Goal: Task Accomplishment & Management: Complete application form

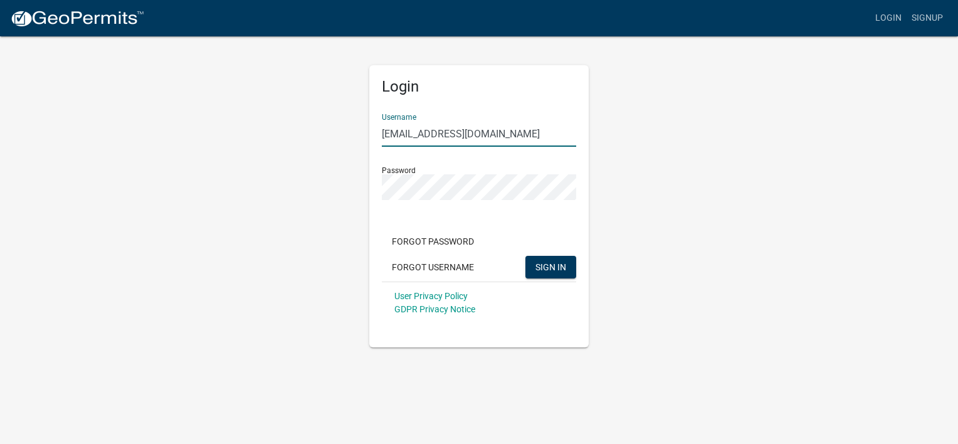
click at [544, 137] on input "[EMAIL_ADDRESS][DOMAIN_NAME]" at bounding box center [479, 134] width 194 height 26
type input "t"
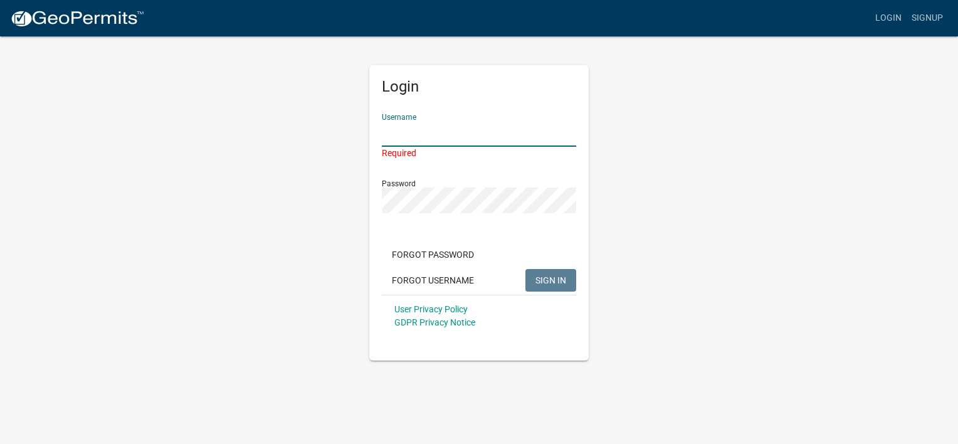
click at [559, 130] on input "Username" at bounding box center [479, 134] width 194 height 26
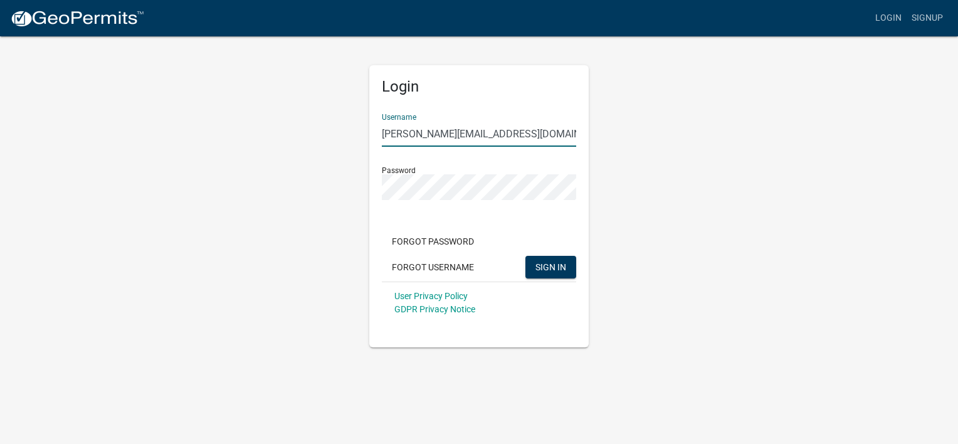
type input "[PERSON_NAME][EMAIL_ADDRESS][DOMAIN_NAME]"
click at [801, 332] on div "Login Username [PERSON_NAME][EMAIL_ADDRESS][DOMAIN_NAME] Password Forgot Passwo…" at bounding box center [479, 191] width 715 height 312
click at [541, 259] on button "SIGN IN" at bounding box center [550, 267] width 51 height 23
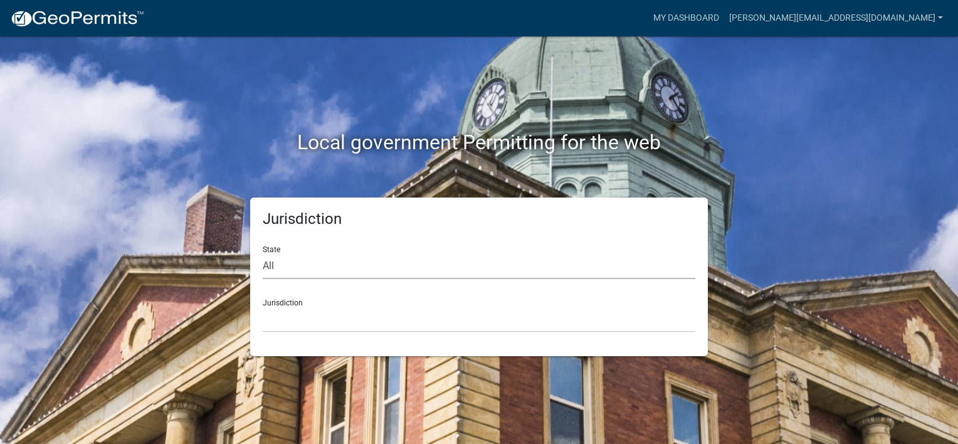
click at [284, 268] on select "All [US_STATE] [US_STATE] [US_STATE] [US_STATE] [US_STATE] [US_STATE] [US_STATE…" at bounding box center [479, 266] width 433 height 26
select select "[US_STATE]"
click at [263, 253] on select "All [US_STATE] [US_STATE] [US_STATE] [US_STATE] [US_STATE] [US_STATE] [US_STATE…" at bounding box center [479, 266] width 433 height 26
click at [302, 321] on select "[GEOGRAPHIC_DATA], [US_STATE] [GEOGRAPHIC_DATA], [US_STATE] [GEOGRAPHIC_DATA], …" at bounding box center [479, 320] width 433 height 26
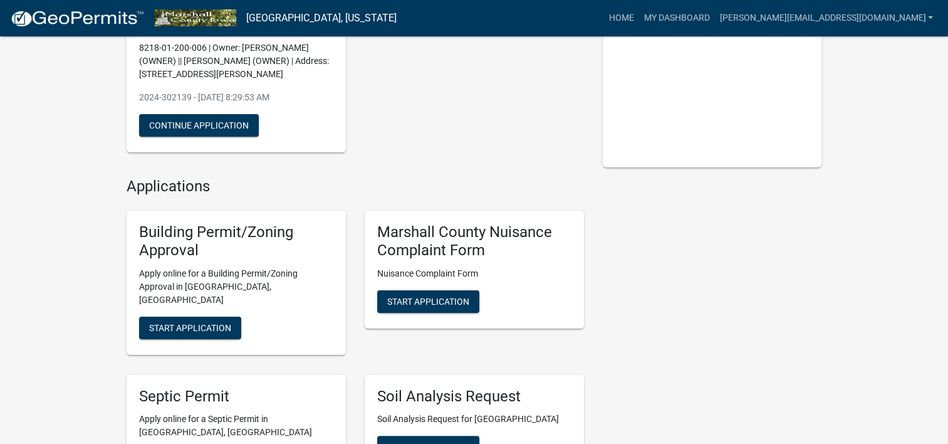
scroll to position [188, 0]
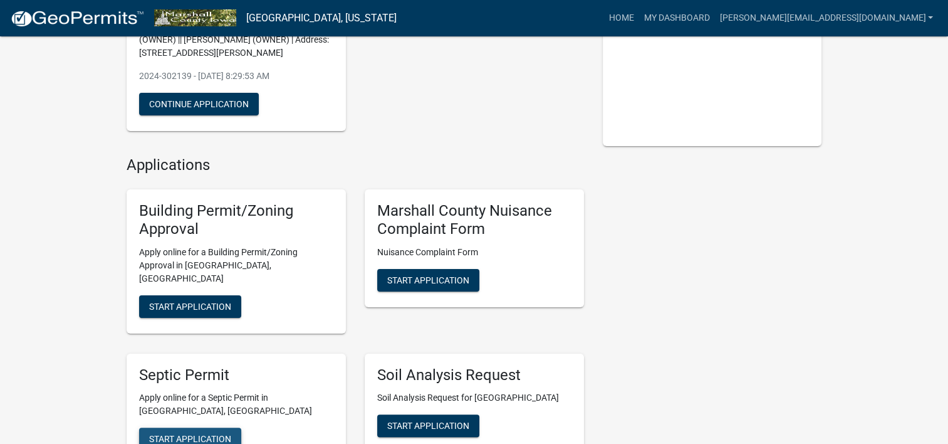
click at [206, 434] on span "Start Application" at bounding box center [190, 439] width 82 height 10
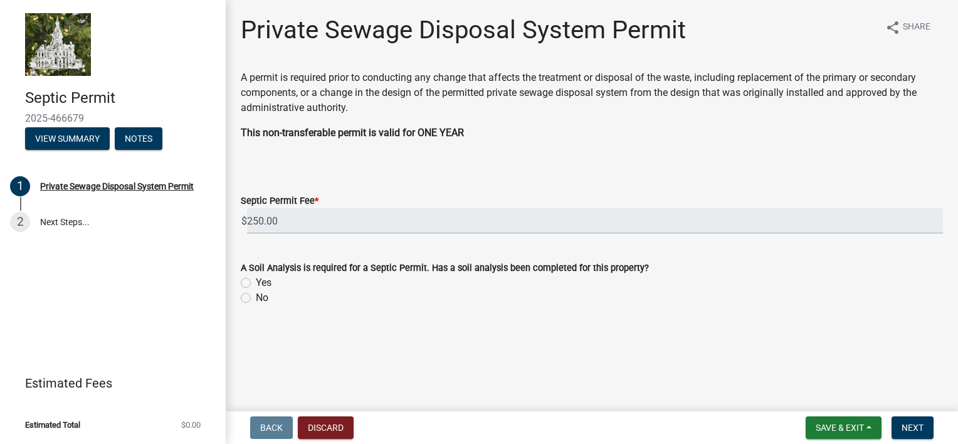
click at [256, 281] on label "Yes" at bounding box center [264, 282] width 16 height 15
click at [256, 281] on input "Yes" at bounding box center [260, 279] width 8 height 8
radio input "true"
click at [910, 426] on span "Next" at bounding box center [912, 428] width 22 height 10
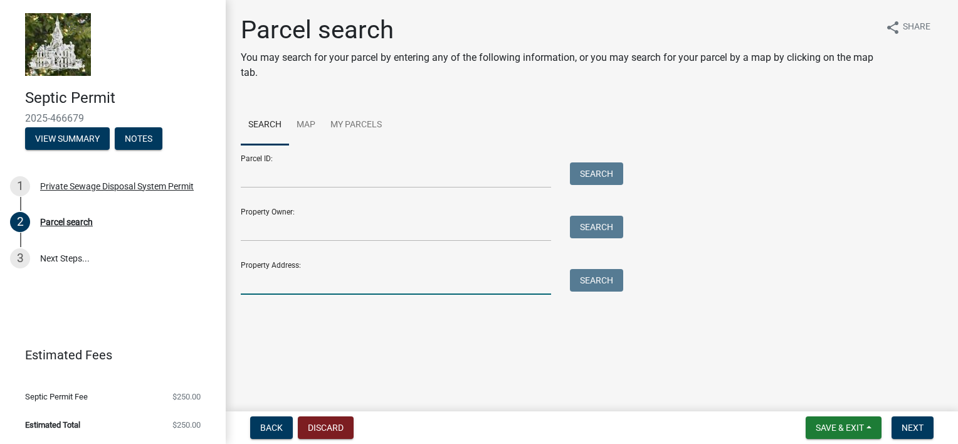
click at [315, 288] on input "Property Address:" at bounding box center [396, 282] width 310 height 26
type input "[STREET_ADDRESS]"
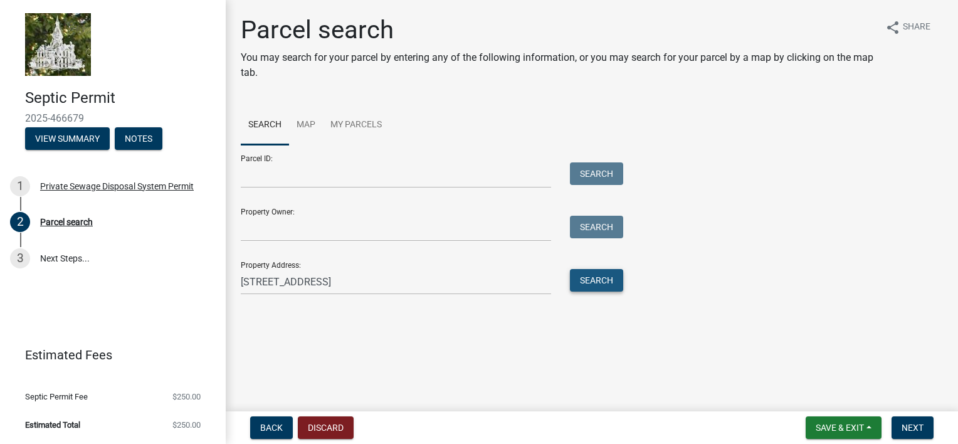
click at [585, 276] on button "Search" at bounding box center [596, 280] width 53 height 23
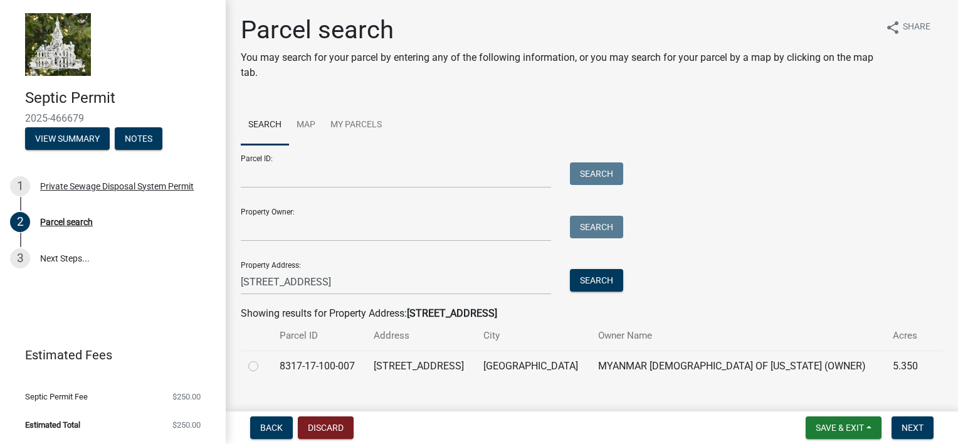
click at [591, 362] on td "MYANMAR [DEMOGRAPHIC_DATA] OF [US_STATE] (OWNER)" at bounding box center [738, 365] width 295 height 31
click at [263, 359] on label at bounding box center [263, 359] width 0 height 0
click at [263, 363] on input "radio" at bounding box center [267, 363] width 8 height 8
radio input "true"
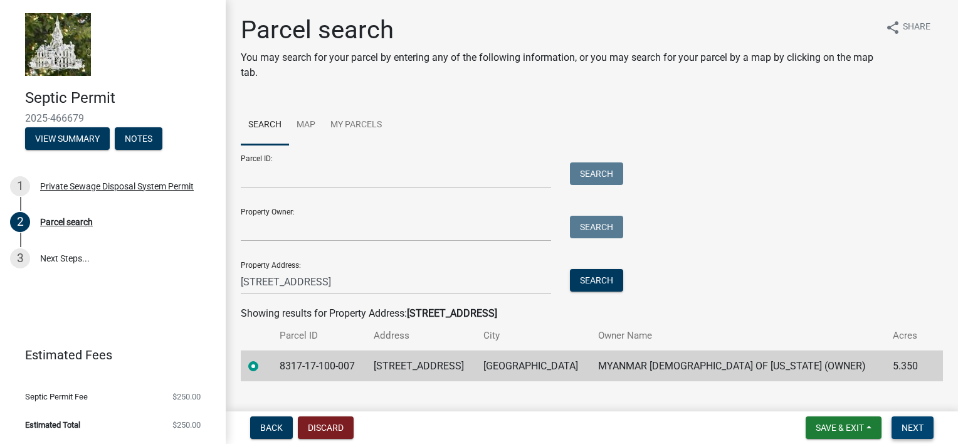
click at [925, 427] on button "Next" at bounding box center [912, 427] width 42 height 23
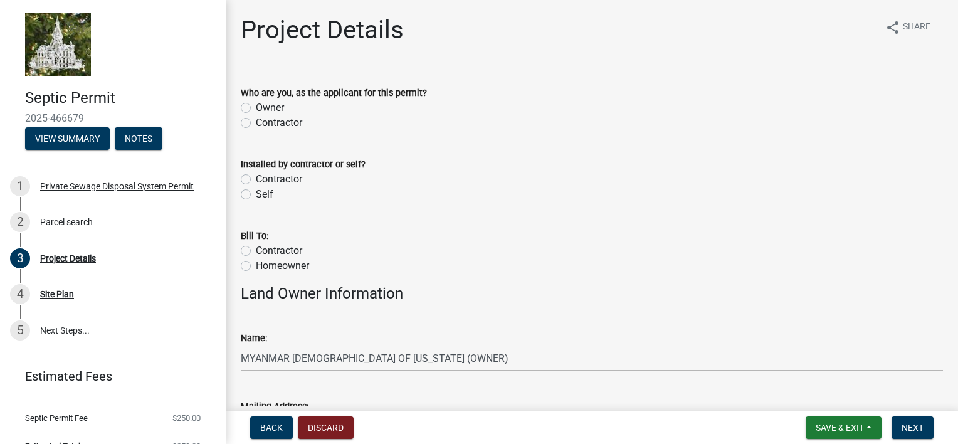
click at [256, 123] on label "Contractor" at bounding box center [279, 122] width 46 height 15
click at [256, 123] on input "Contractor" at bounding box center [260, 119] width 8 height 8
radio input "true"
click at [256, 177] on label "Contractor" at bounding box center [279, 179] width 46 height 15
click at [256, 177] on input "Contractor" at bounding box center [260, 176] width 8 height 8
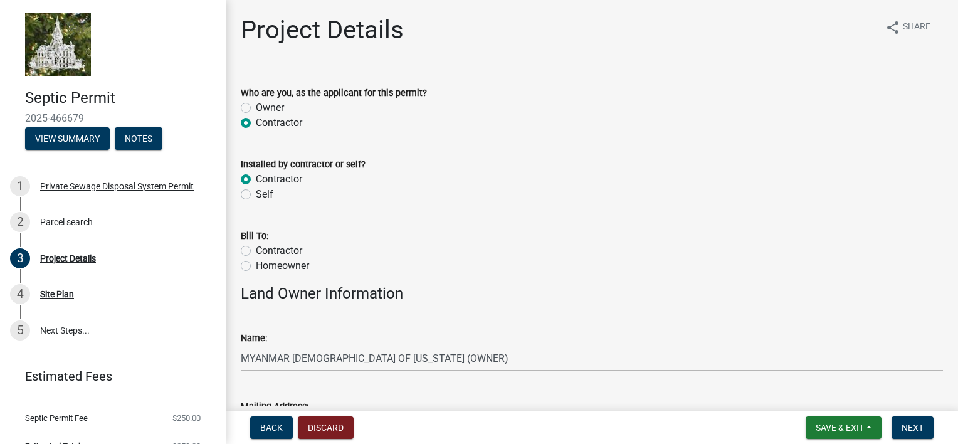
radio input "true"
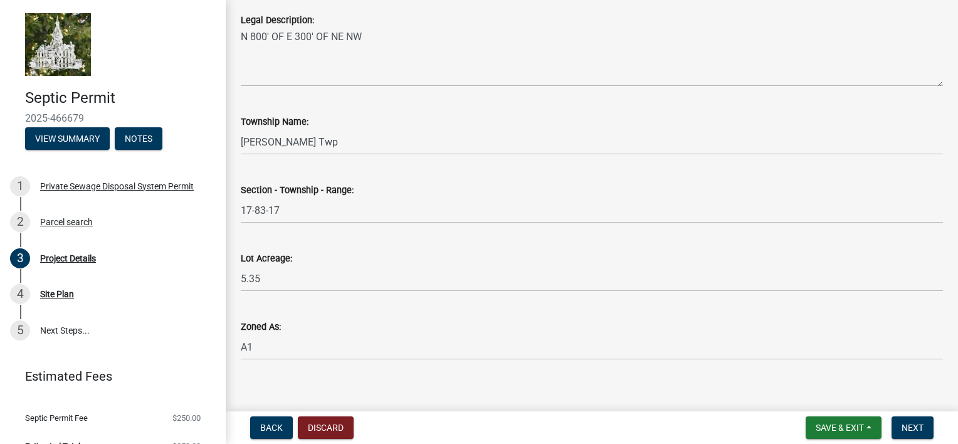
scroll to position [1179, 0]
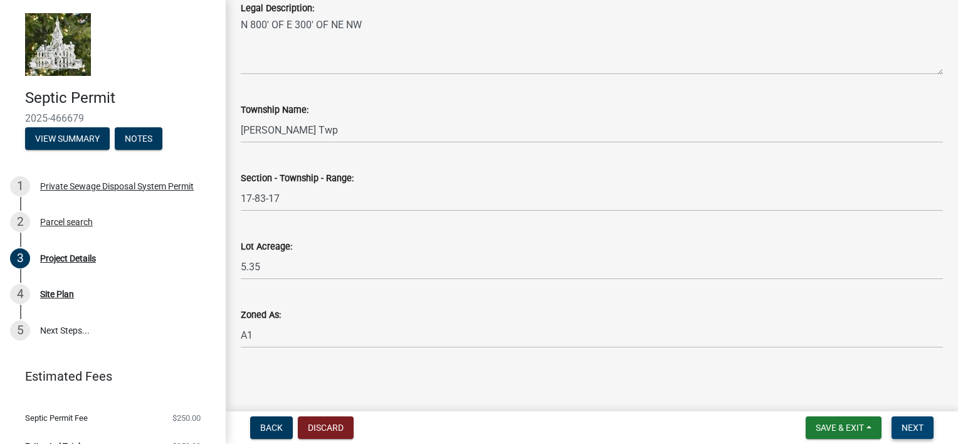
click at [913, 425] on span "Next" at bounding box center [912, 428] width 22 height 10
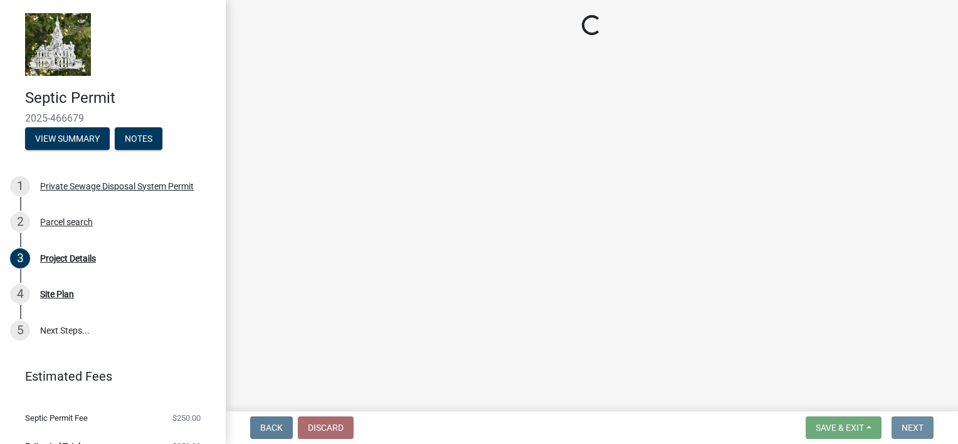
scroll to position [0, 0]
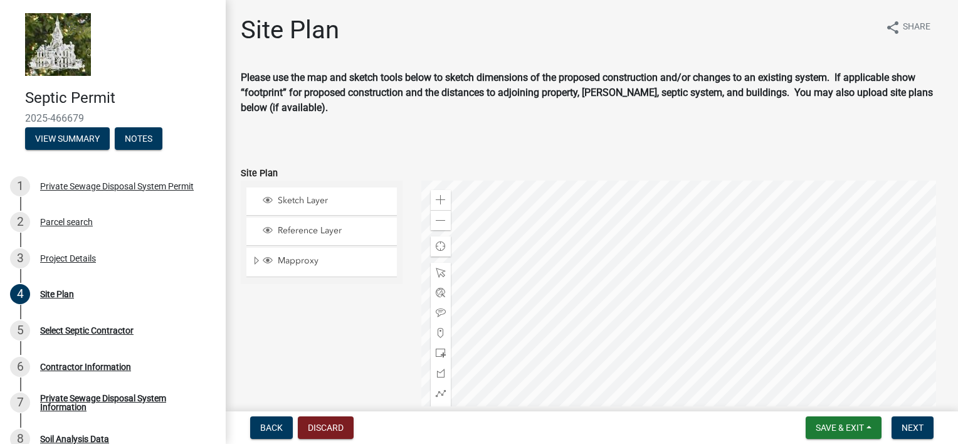
click at [823, 214] on div at bounding box center [682, 337] width 522 height 313
click at [440, 273] on span at bounding box center [441, 273] width 10 height 10
click at [438, 275] on span at bounding box center [441, 273] width 10 height 10
click at [442, 276] on span at bounding box center [441, 273] width 10 height 10
click at [323, 196] on span "Sketch Layer" at bounding box center [334, 200] width 118 height 11
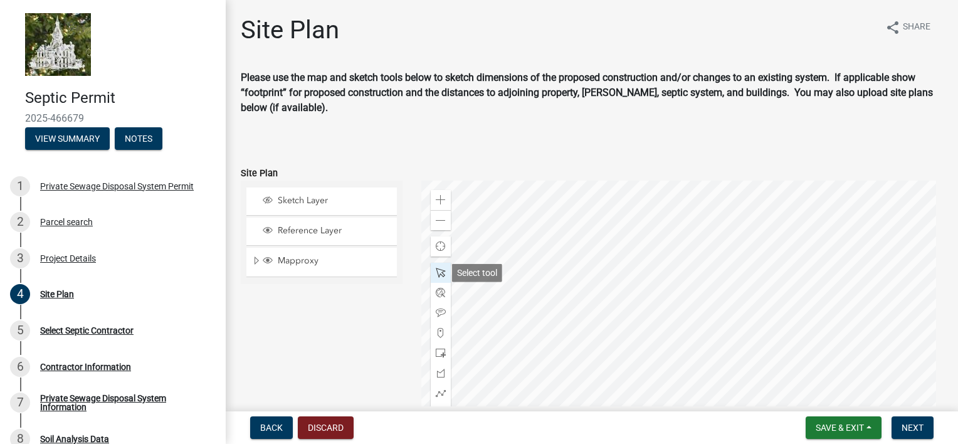
click at [439, 270] on span at bounding box center [441, 273] width 10 height 10
click at [654, 241] on div at bounding box center [682, 337] width 522 height 313
click at [901, 423] on span "Next" at bounding box center [912, 428] width 22 height 10
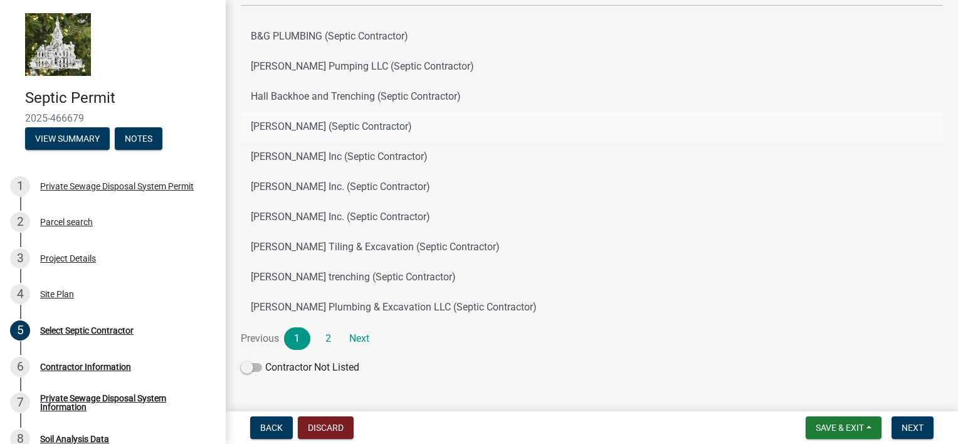
scroll to position [157, 0]
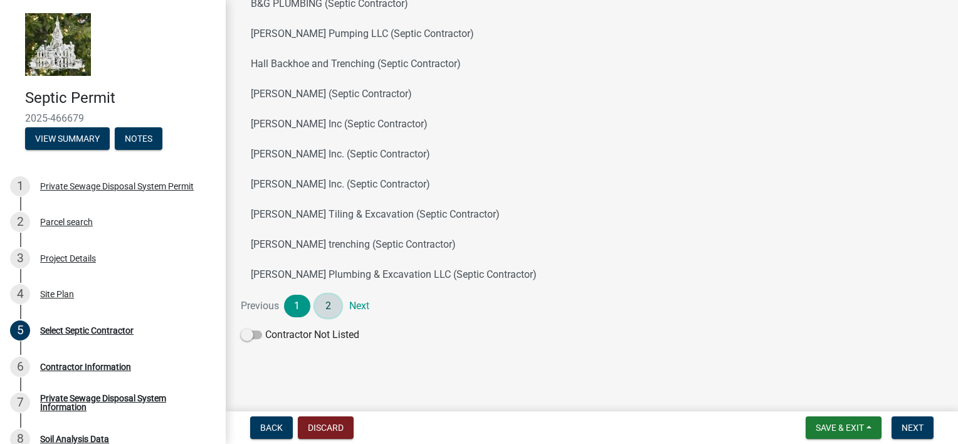
click at [336, 306] on link "2" at bounding box center [328, 306] width 26 height 23
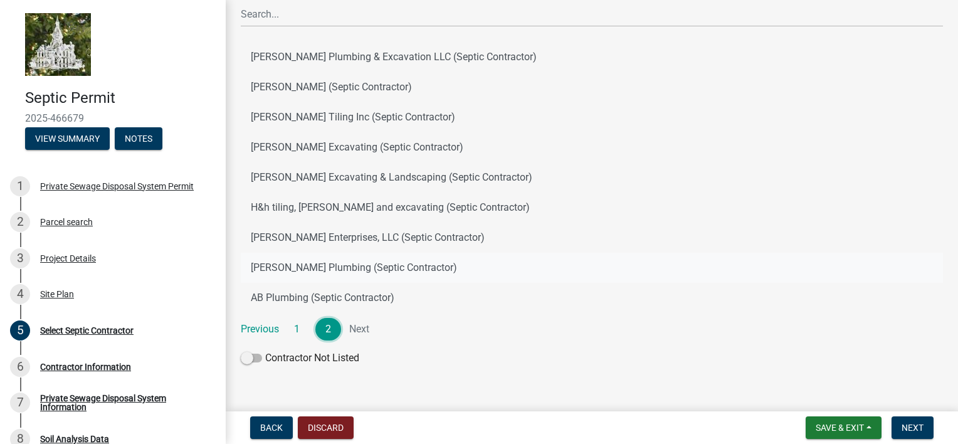
scroll to position [125, 0]
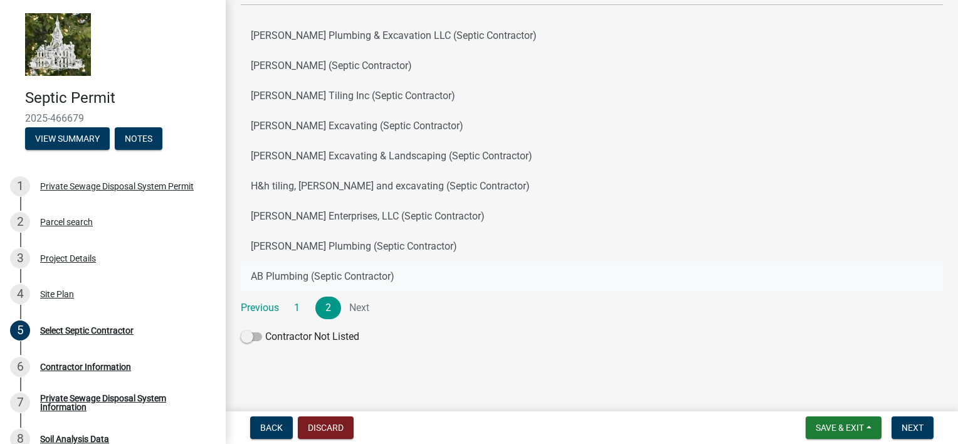
click at [273, 273] on button "AB Plumbing (Septic Contractor)" at bounding box center [592, 276] width 702 height 30
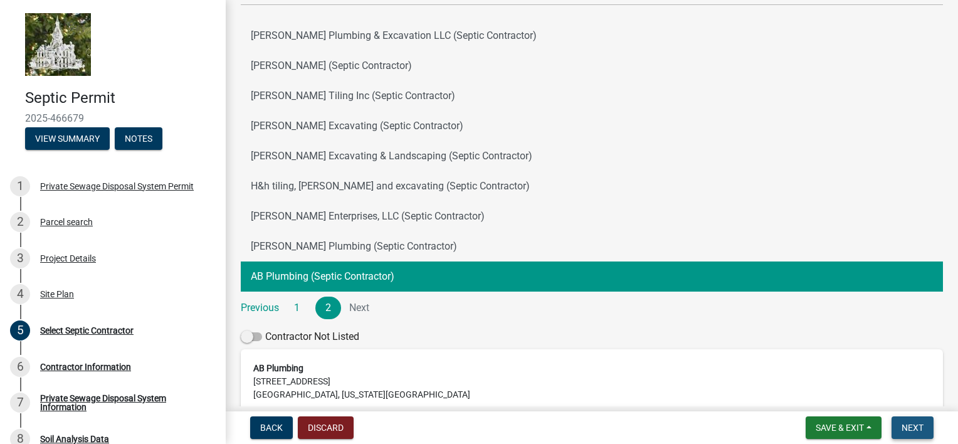
click at [905, 423] on span "Next" at bounding box center [912, 428] width 22 height 10
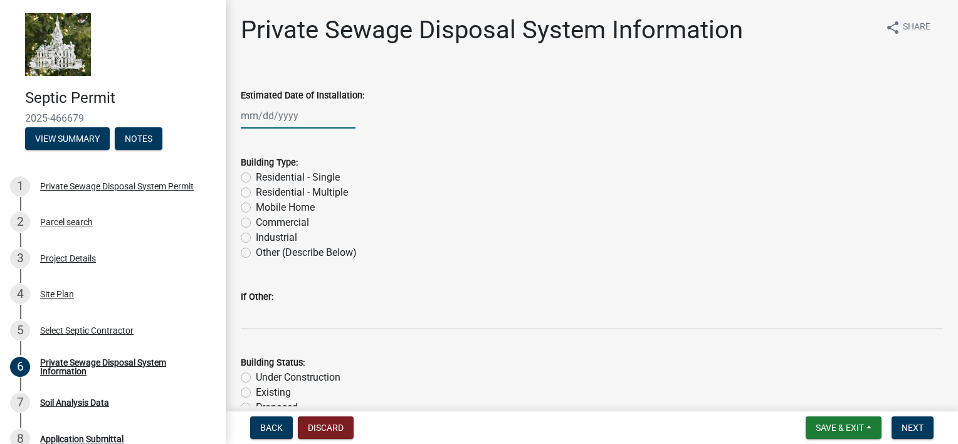
click at [268, 117] on div at bounding box center [298, 116] width 115 height 26
select select "8"
select select "2025"
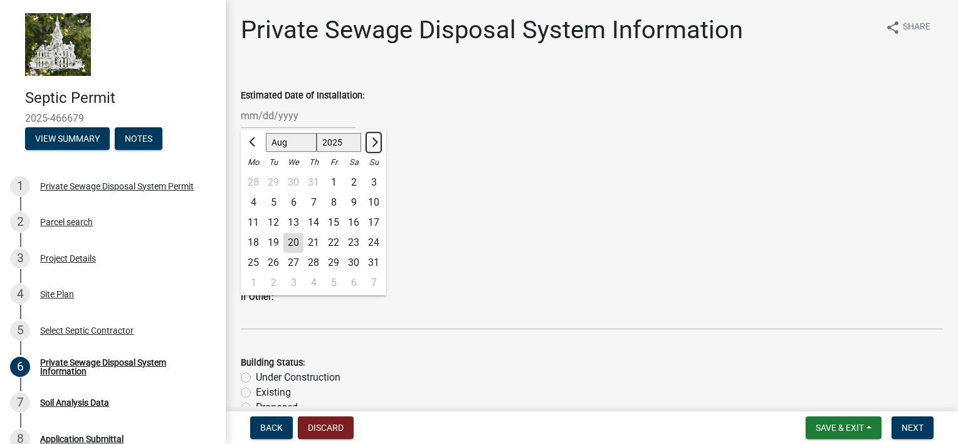
click at [374, 139] on span "Next month" at bounding box center [373, 141] width 9 height 9
click at [369, 139] on button "Next month" at bounding box center [373, 142] width 15 height 20
click at [368, 138] on button "Next month" at bounding box center [373, 142] width 15 height 20
select select "11"
click at [372, 258] on div "30" at bounding box center [374, 263] width 20 height 20
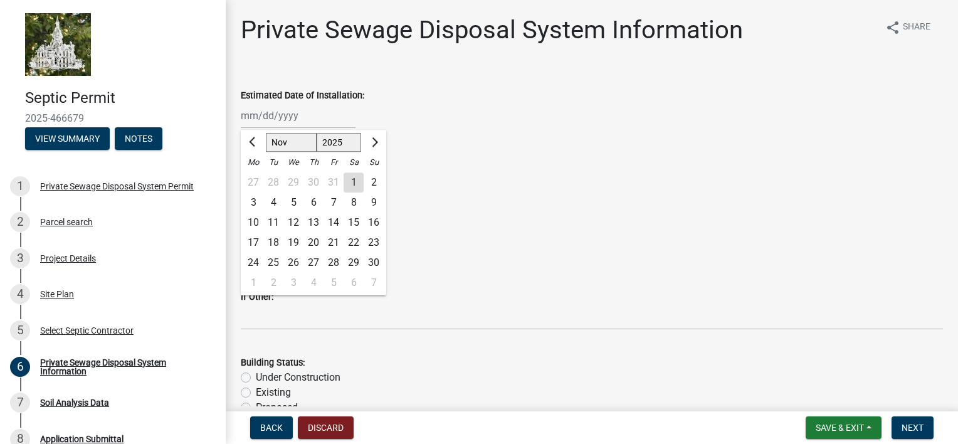
type input "[DATE]"
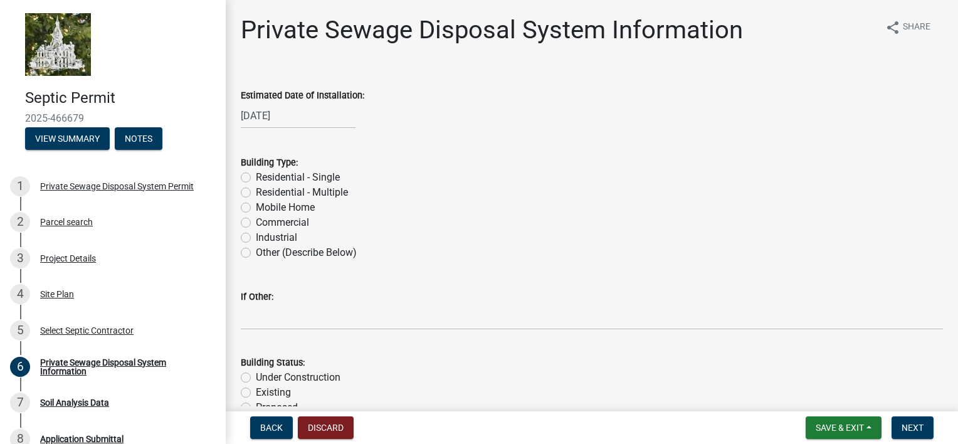
click at [256, 221] on label "Commercial" at bounding box center [282, 222] width 53 height 15
click at [256, 221] on input "Commercial" at bounding box center [260, 219] width 8 height 8
radio input "true"
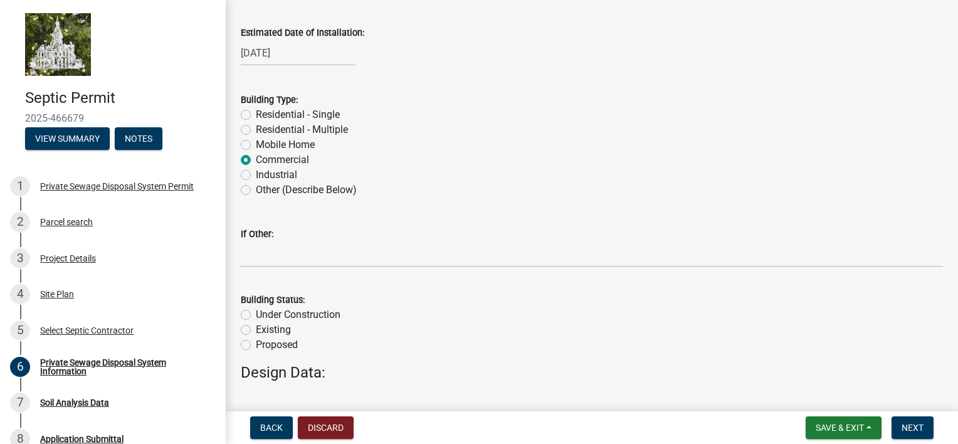
scroll to position [125, 0]
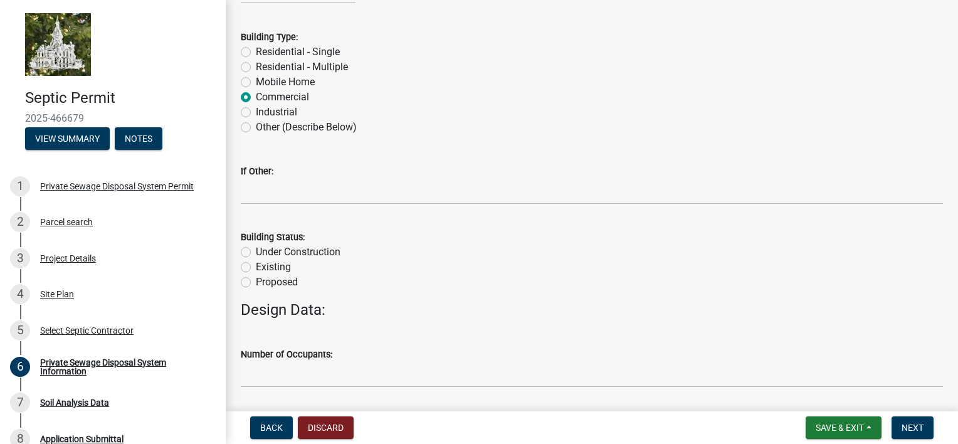
click at [256, 279] on label "Proposed" at bounding box center [277, 282] width 42 height 15
click at [256, 279] on input "Proposed" at bounding box center [260, 279] width 8 height 8
radio input "true"
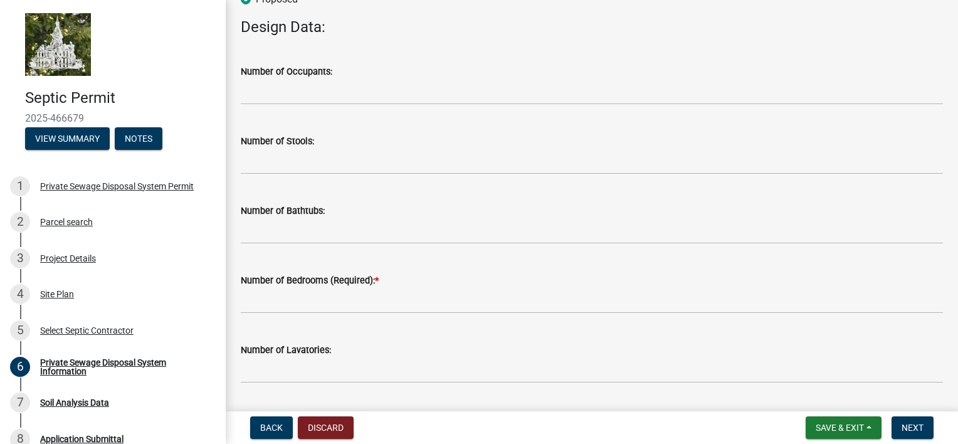
scroll to position [439, 0]
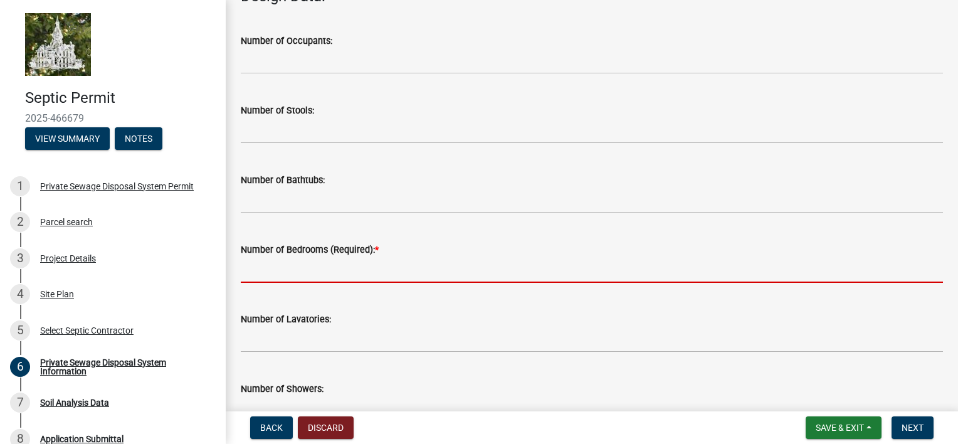
click at [335, 270] on input "text" at bounding box center [592, 270] width 702 height 26
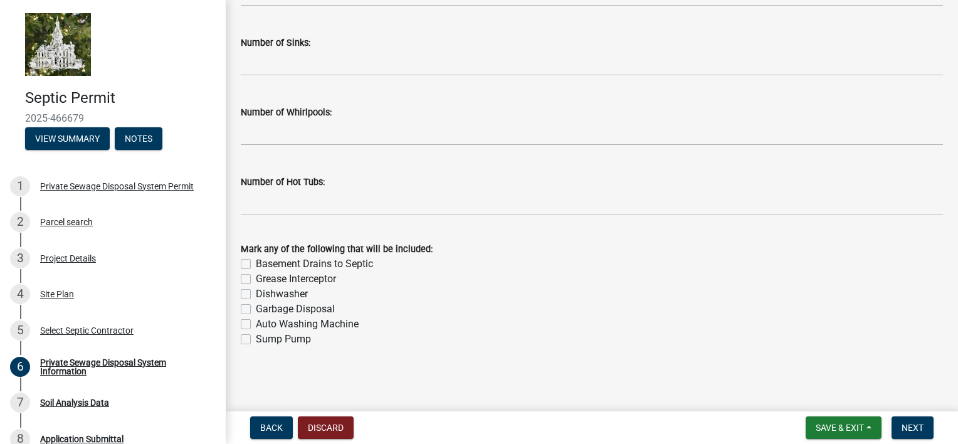
scroll to position [855, 0]
type input "0"
click at [914, 430] on span "Next" at bounding box center [912, 428] width 22 height 10
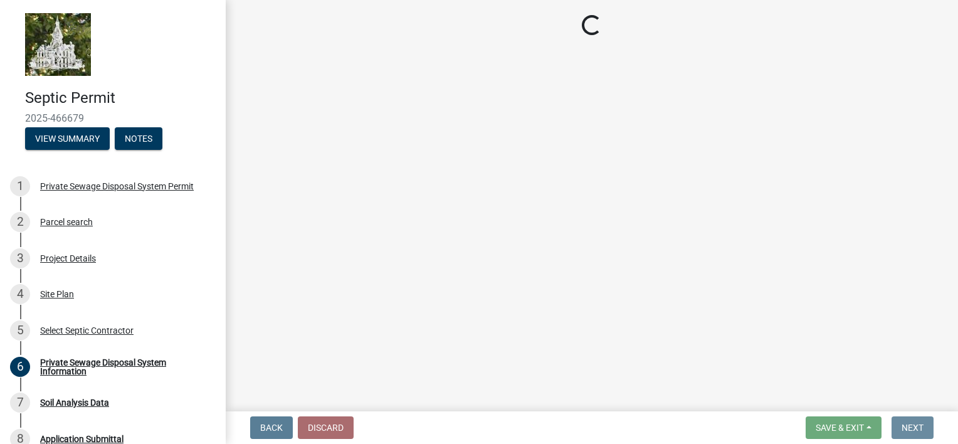
scroll to position [0, 0]
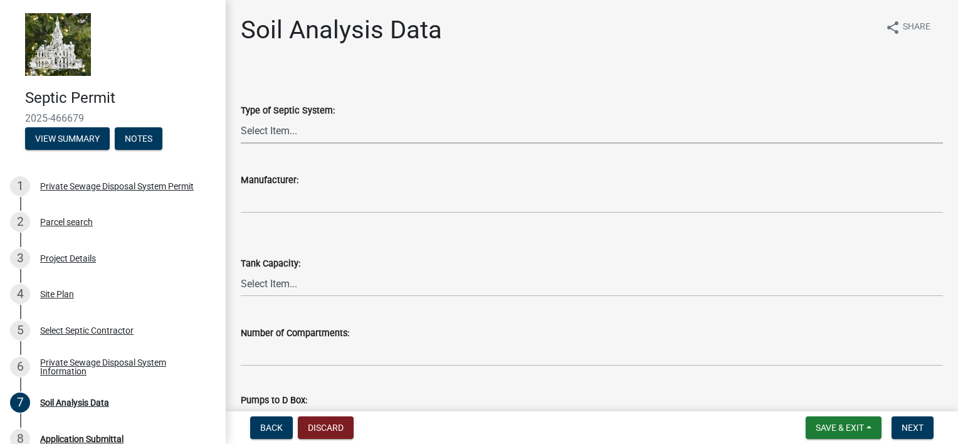
click at [275, 130] on select "Select Item... Traditional Alternative Custom" at bounding box center [592, 131] width 702 height 26
click at [241, 118] on select "Select Item... Traditional Alternative Custom" at bounding box center [592, 131] width 702 height 26
select select "713512ca-ad7e-44ee-93ad-f0e637b74a74"
click at [303, 290] on select "Select Item... 500 1000 1250 1500 1750 2000" at bounding box center [592, 284] width 702 height 26
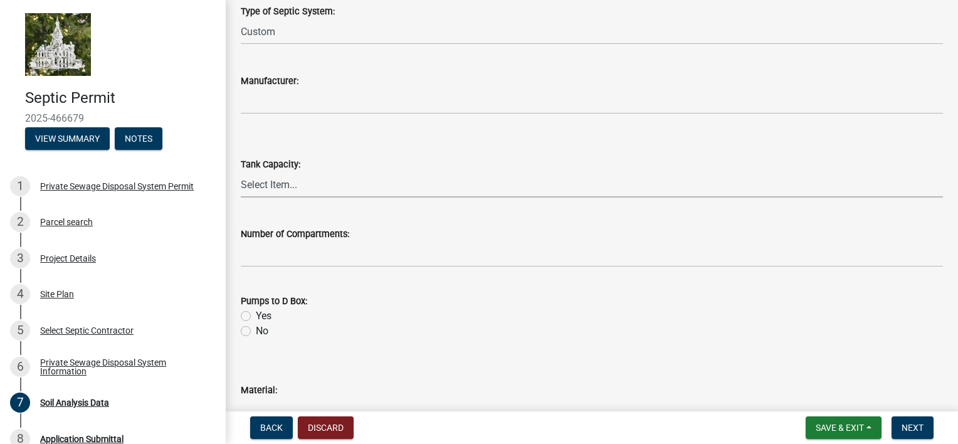
scroll to position [63, 0]
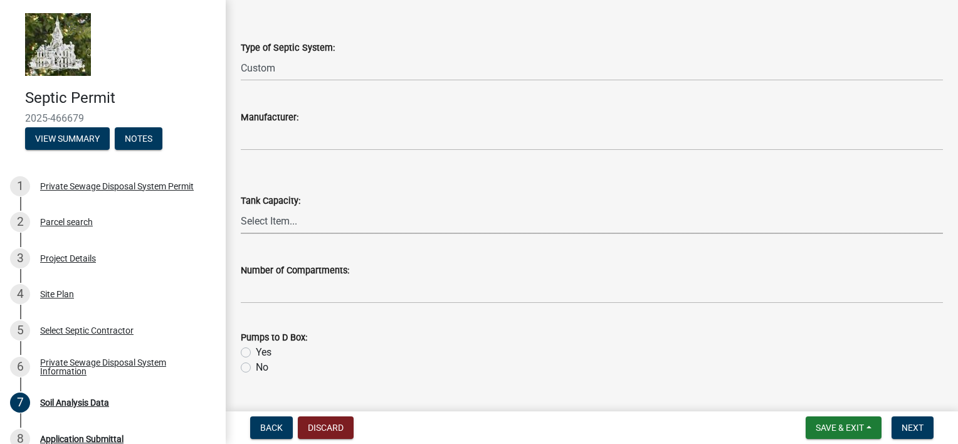
click at [313, 214] on select "Select Item... 500 1000 1250 1500 1750 2000" at bounding box center [592, 221] width 702 height 26
click at [241, 208] on select "Select Item... 500 1000 1250 1500 1750 2000" at bounding box center [592, 221] width 702 height 26
select select "c3b87afc-6b24-47a0-9a18-5c04f4efcc01"
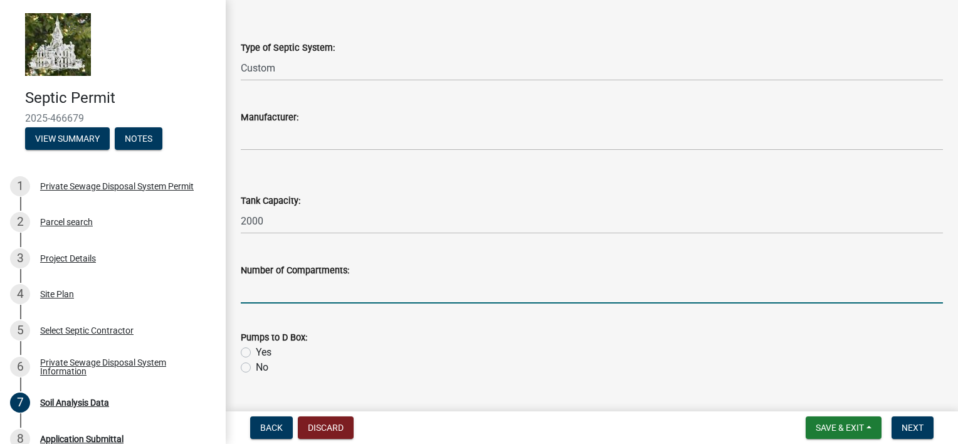
click at [332, 298] on input "text" at bounding box center [592, 291] width 702 height 26
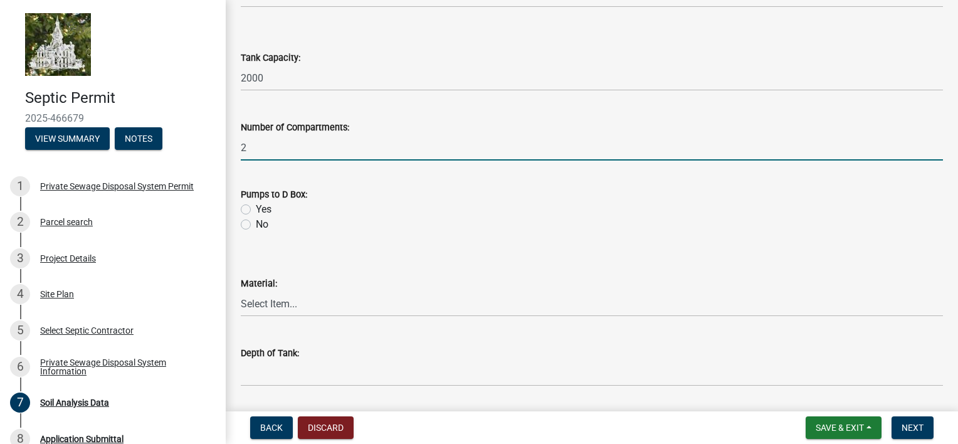
scroll to position [251, 0]
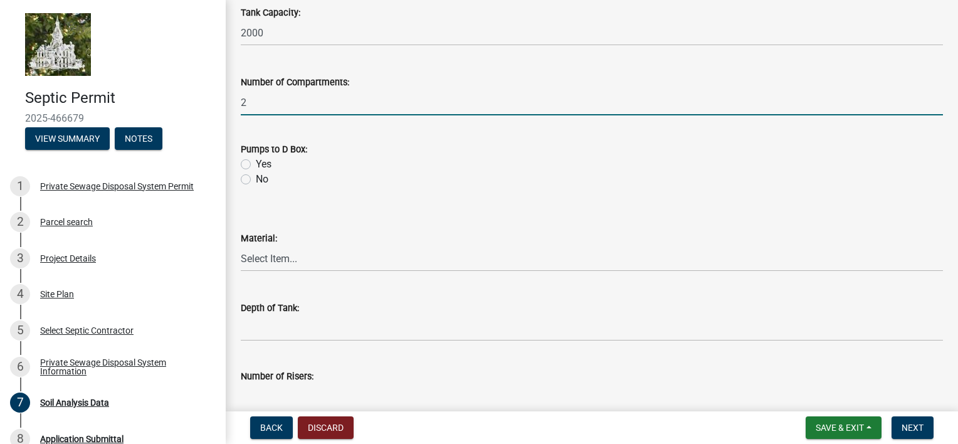
type input "2"
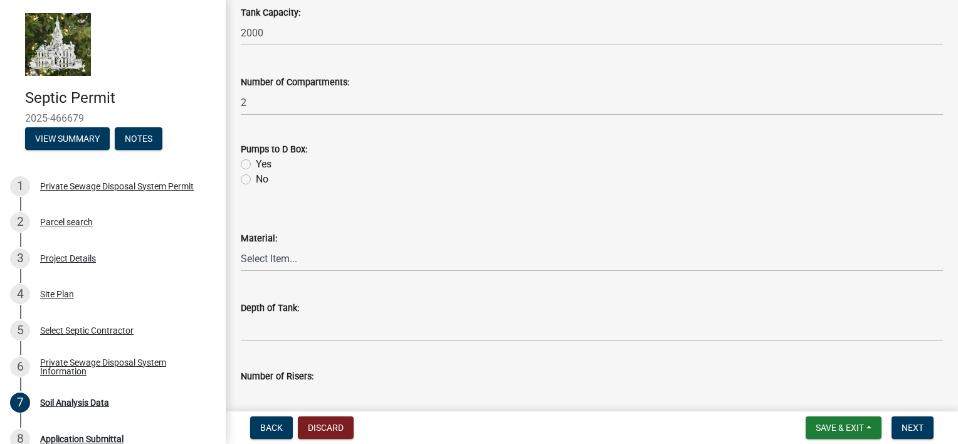
drag, startPoint x: 246, startPoint y: 179, endPoint x: 258, endPoint y: 228, distance: 51.1
click at [256, 181] on label "No" at bounding box center [262, 179] width 13 height 15
click at [256, 180] on input "No" at bounding box center [260, 176] width 8 height 8
radio input "true"
click at [293, 258] on select "Select Item... Concrete Plastic Fiberglass" at bounding box center [592, 259] width 702 height 26
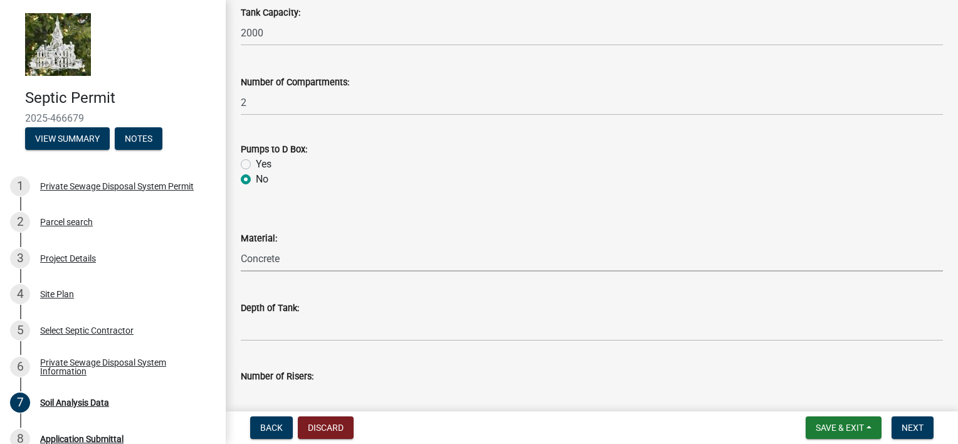
click at [241, 246] on select "Select Item... Concrete Plastic Fiberglass" at bounding box center [592, 259] width 702 height 26
select select "b56fbb1c-71e3-4093-a4f3-20b351ae0f90"
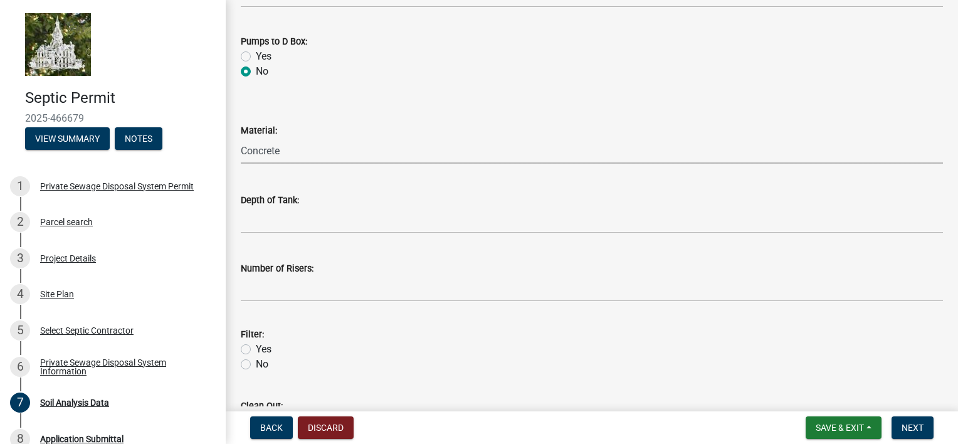
scroll to position [439, 0]
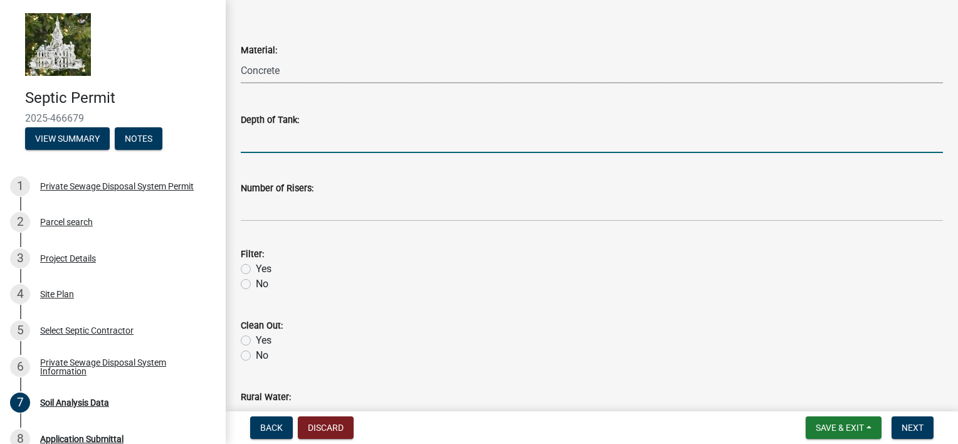
click at [307, 150] on input "Depth of Tank:" at bounding box center [592, 140] width 702 height 26
type input "2"
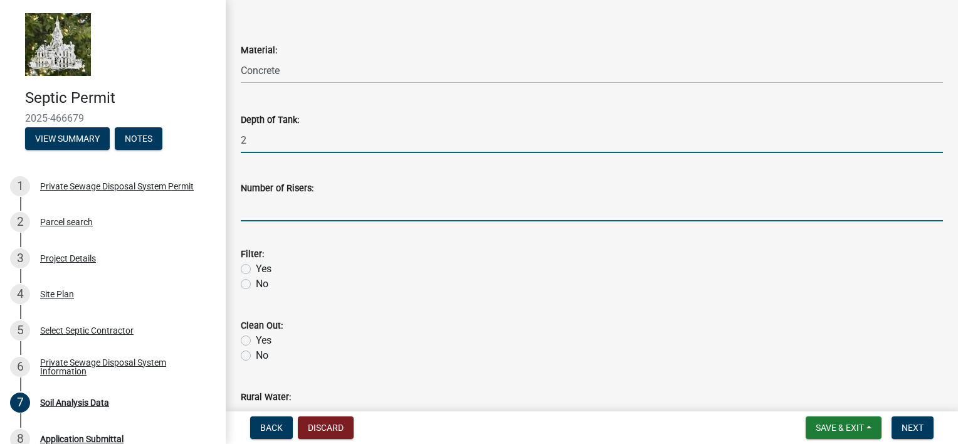
click at [295, 209] on input "Number of Risers:" at bounding box center [592, 209] width 702 height 26
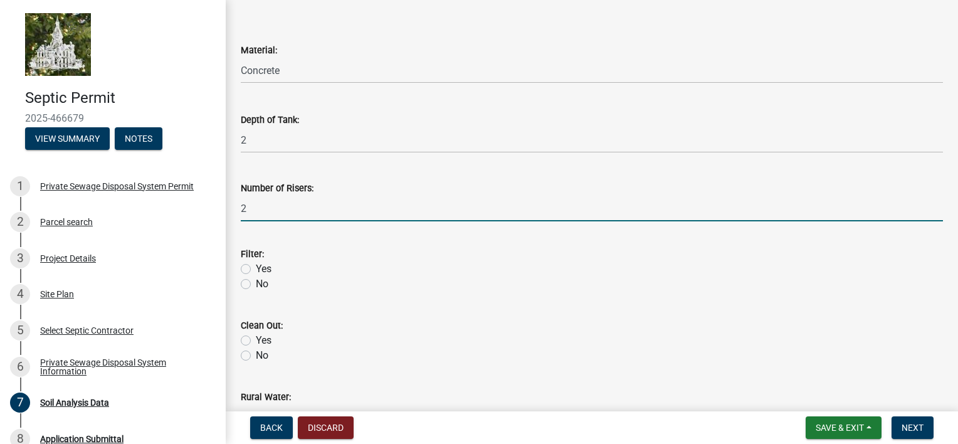
type input "2"
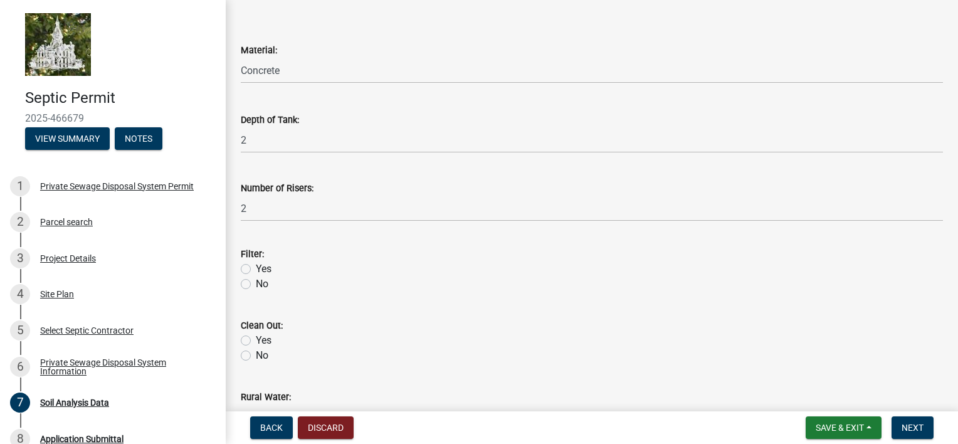
click at [256, 281] on label "No" at bounding box center [262, 283] width 13 height 15
click at [256, 281] on input "No" at bounding box center [260, 280] width 8 height 8
radio input "true"
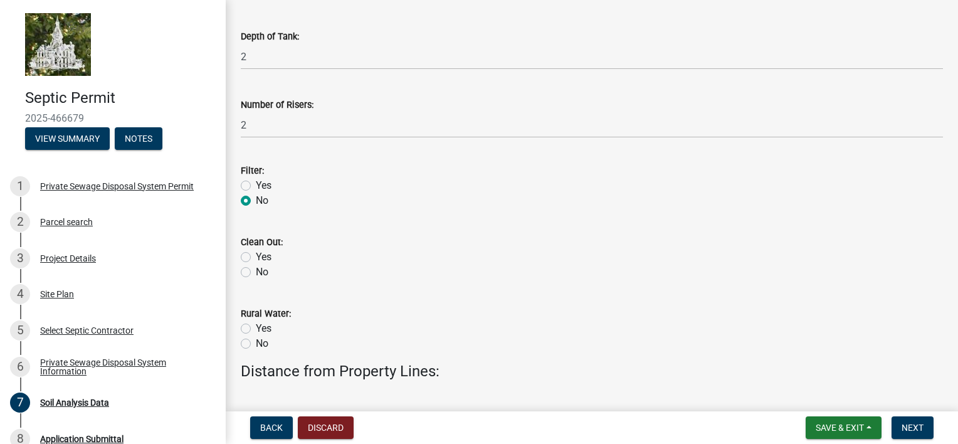
scroll to position [564, 0]
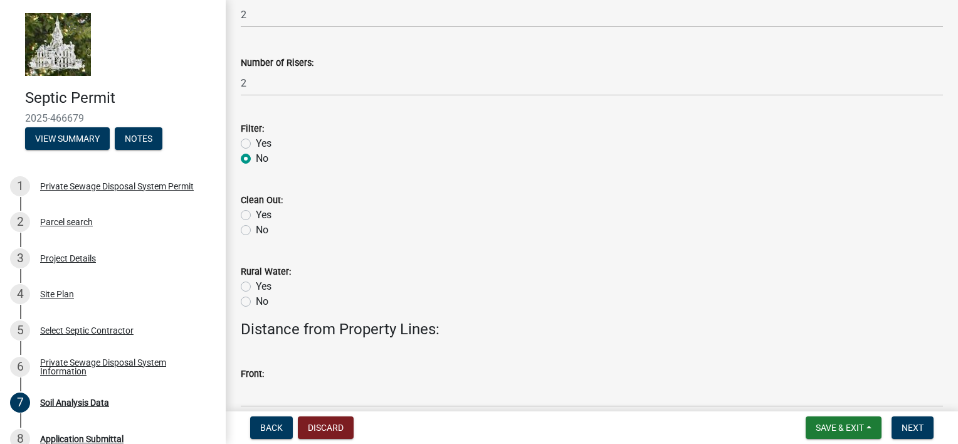
click at [256, 231] on label "No" at bounding box center [262, 230] width 13 height 15
click at [256, 231] on input "No" at bounding box center [260, 227] width 8 height 8
radio input "true"
click at [256, 288] on label "Yes" at bounding box center [264, 286] width 16 height 15
click at [256, 287] on input "Yes" at bounding box center [260, 283] width 8 height 8
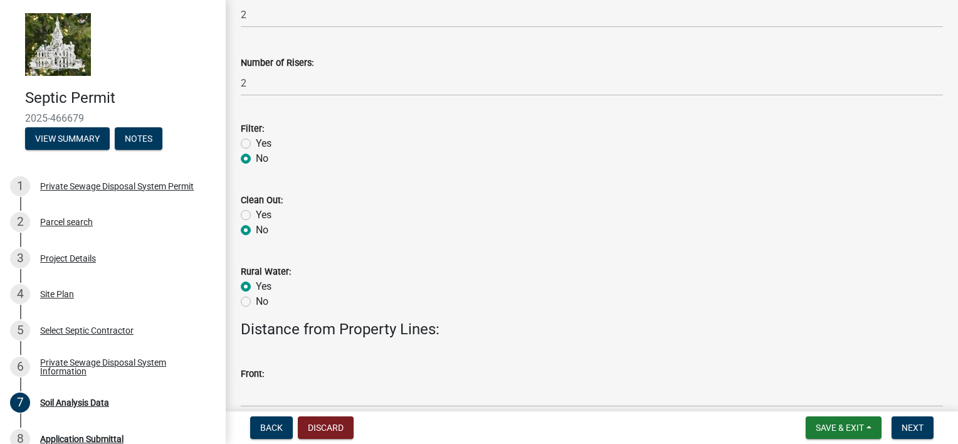
radio input "true"
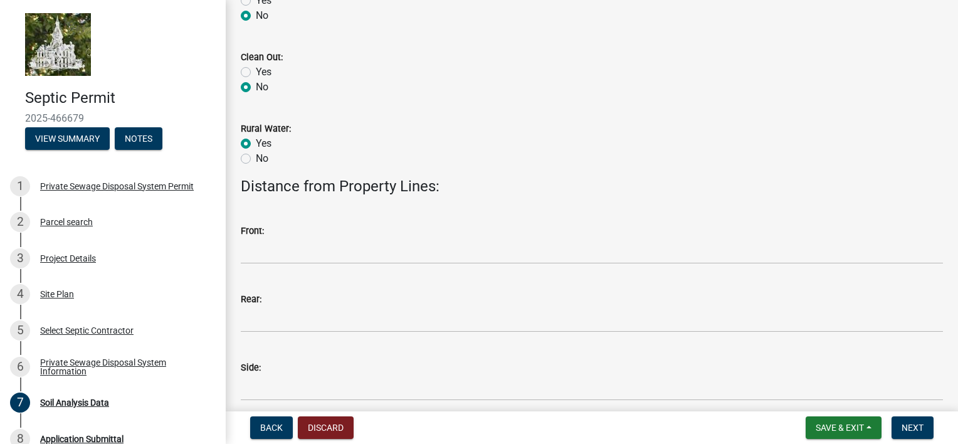
scroll to position [752, 0]
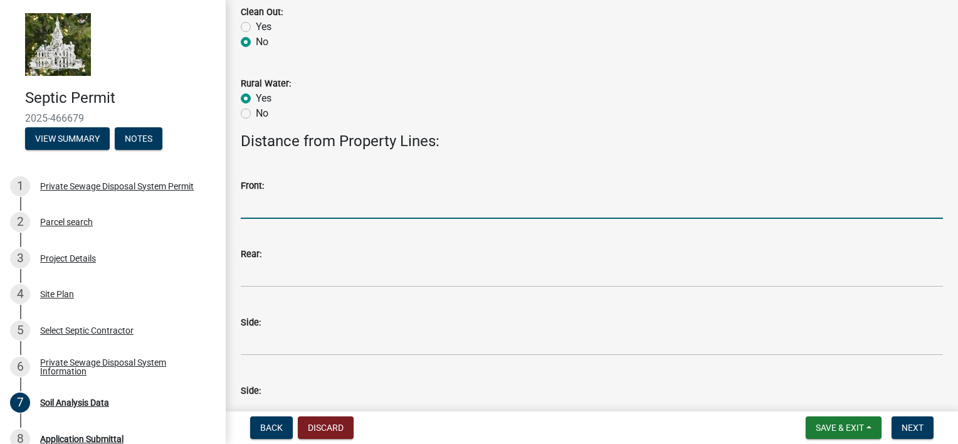
click at [315, 208] on input "Front:" at bounding box center [592, 206] width 702 height 26
type input "4"
type input "250"
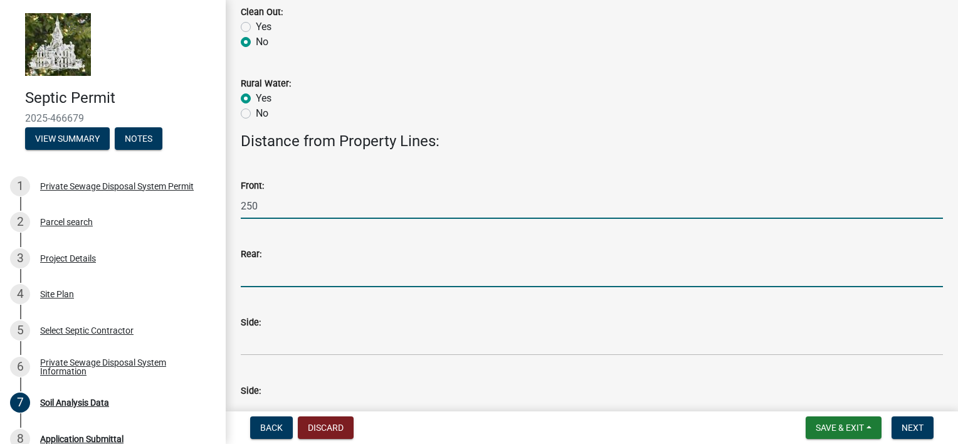
click at [346, 271] on input "Rear:" at bounding box center [592, 274] width 702 height 26
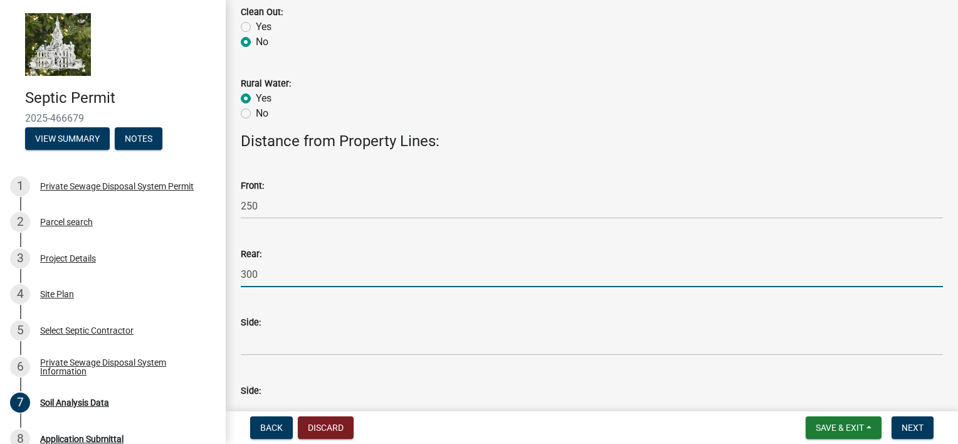
type input "300"
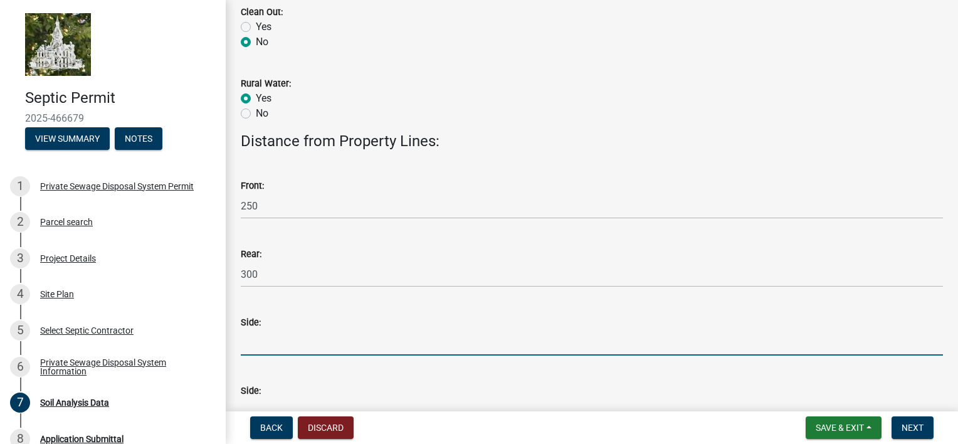
click at [321, 349] on input "Side:" at bounding box center [592, 343] width 702 height 26
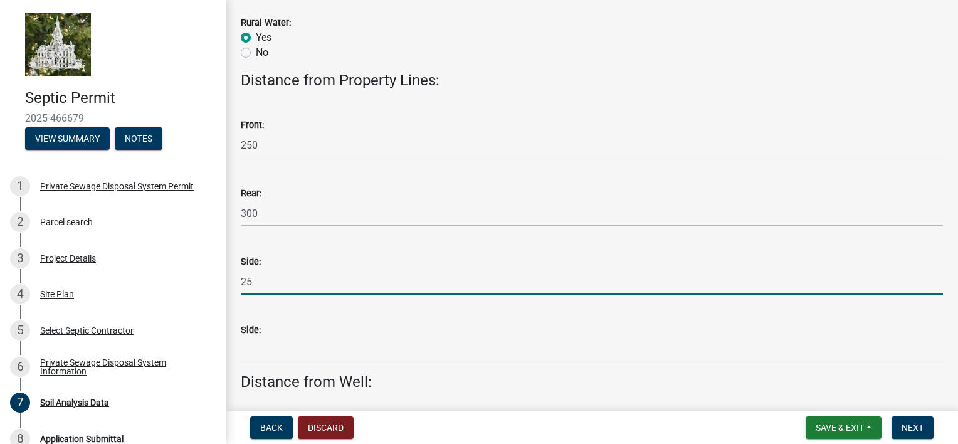
scroll to position [815, 0]
type input "25"
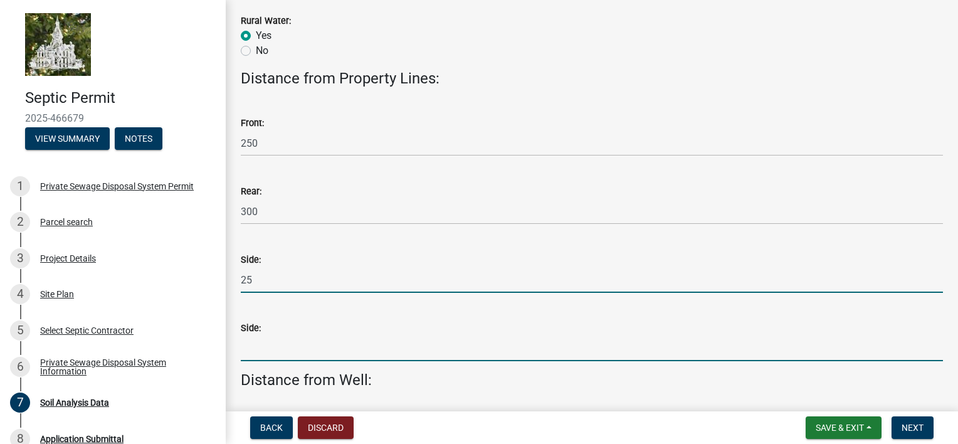
click at [335, 342] on input "Side:" at bounding box center [592, 348] width 702 height 26
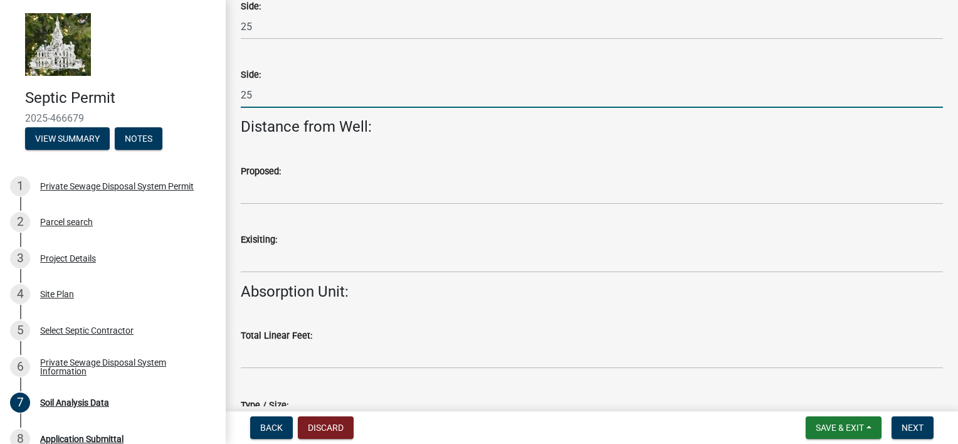
scroll to position [1126, 0]
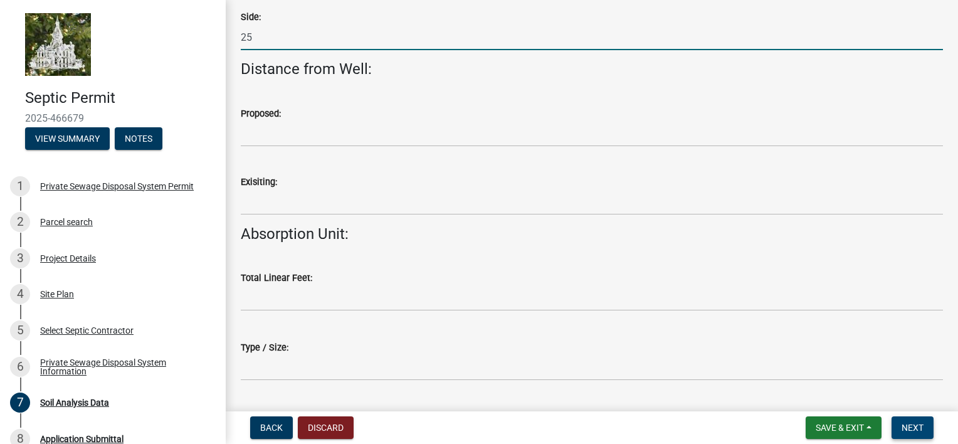
type input "25"
click at [912, 424] on span "Next" at bounding box center [912, 428] width 22 height 10
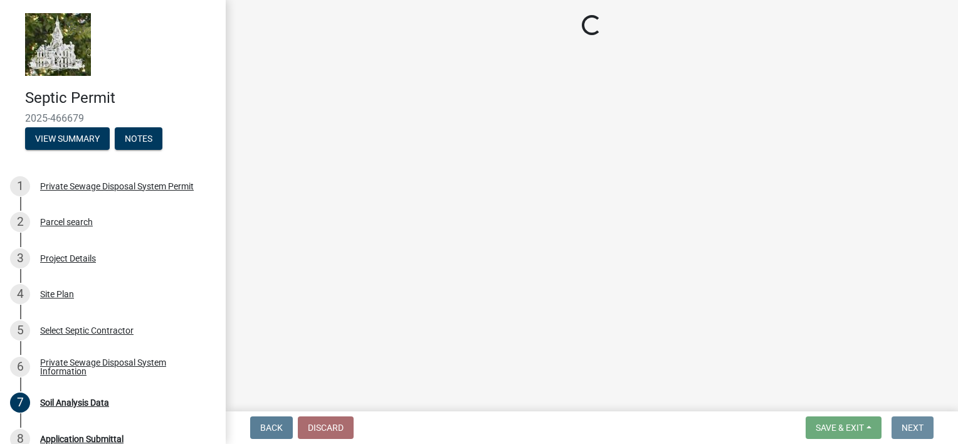
scroll to position [0, 0]
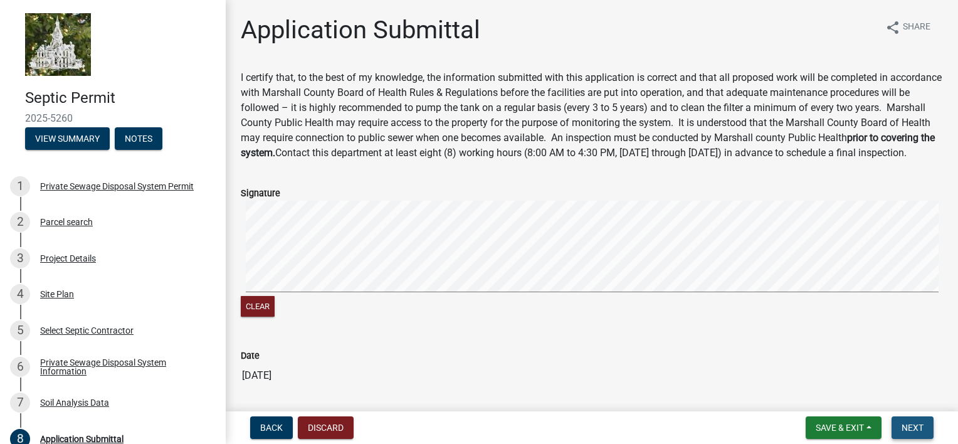
click at [922, 427] on span "Next" at bounding box center [912, 428] width 22 height 10
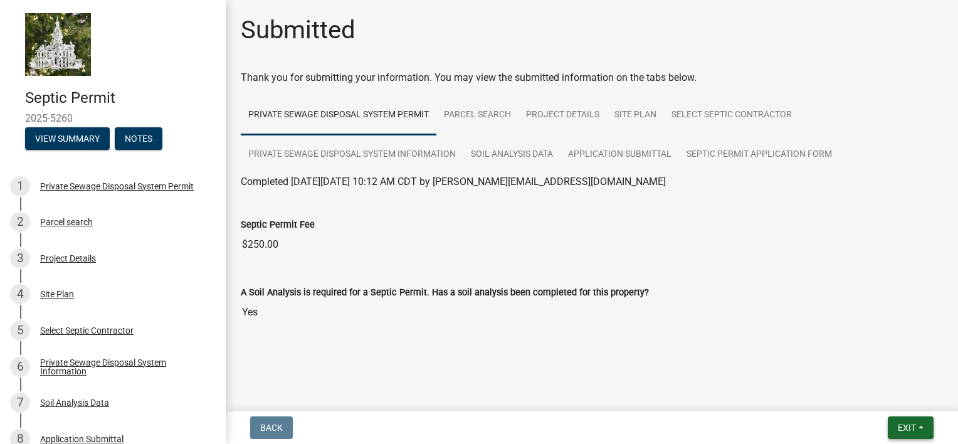
click at [910, 424] on span "Exit" at bounding box center [907, 428] width 18 height 10
click at [876, 397] on button "Save & Exit" at bounding box center [884, 395] width 100 height 30
